Goal: Understand process/instructions: Learn how to perform a task or action

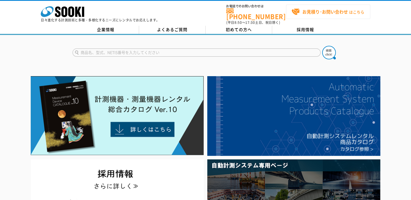
click at [315, 12] on strong "お見積り･お問い合わせ" at bounding box center [325, 11] width 46 height 7
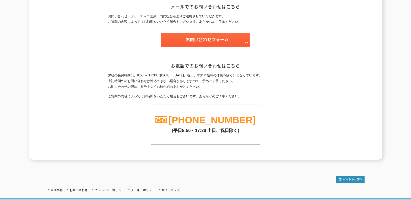
scroll to position [101, 0]
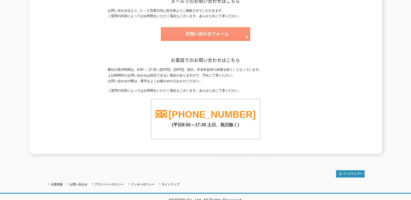
click at [206, 32] on img at bounding box center [205, 34] width 89 height 14
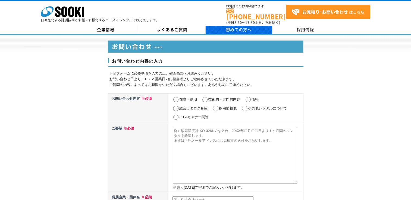
click at [229, 27] on span "初めての方へ" at bounding box center [239, 30] width 26 height 6
